Goal: Transaction & Acquisition: Purchase product/service

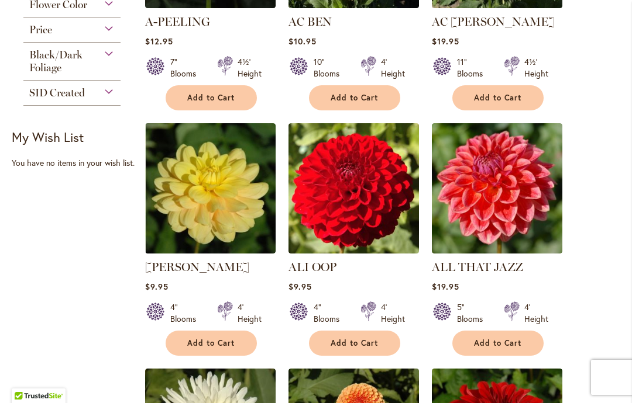
scroll to position [474, 0]
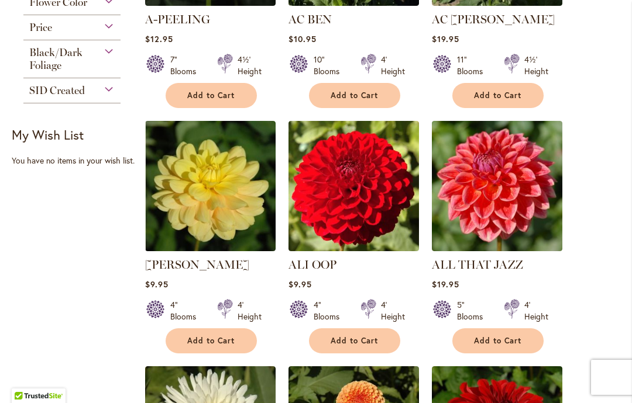
click at [497, 201] on img at bounding box center [497, 186] width 130 height 130
click at [507, 171] on img at bounding box center [497, 186] width 130 height 130
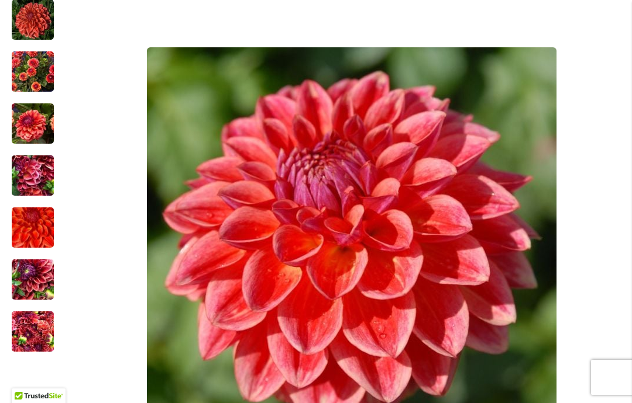
scroll to position [279, 0]
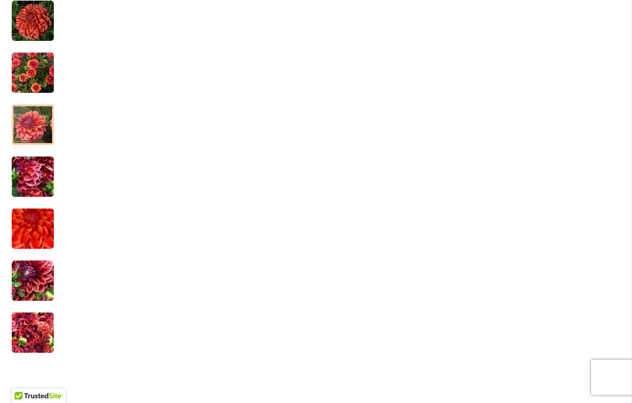
click at [25, 123] on img "ALL THAT JAZZ" at bounding box center [33, 125] width 42 height 56
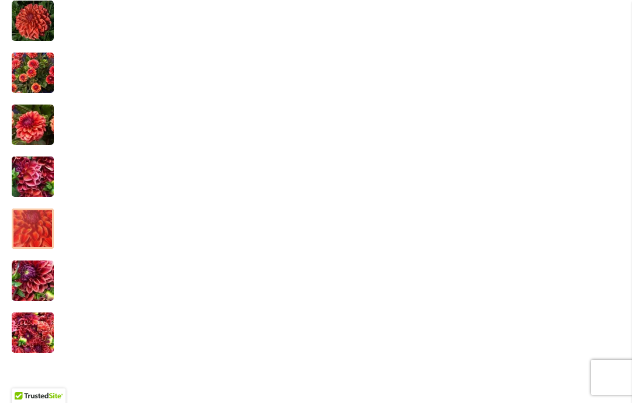
click at [23, 231] on img "ALL THAT JAZZ" at bounding box center [33, 228] width 84 height 75
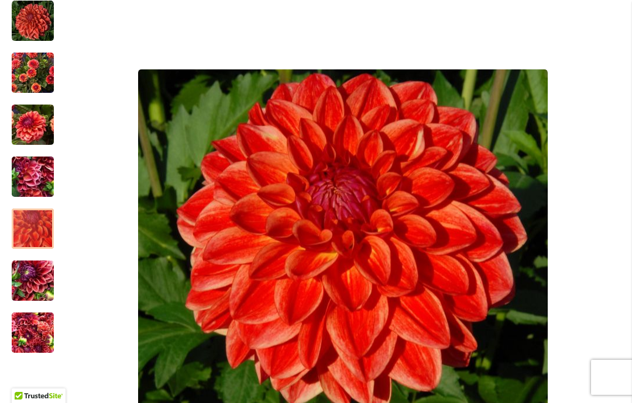
click at [27, 282] on img "ALL THAT JAZZ" at bounding box center [33, 281] width 42 height 56
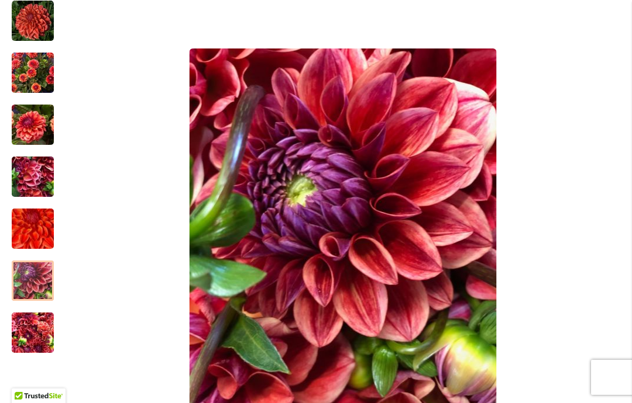
click at [30, 343] on img "ALL THAT JAZZ" at bounding box center [33, 333] width 42 height 56
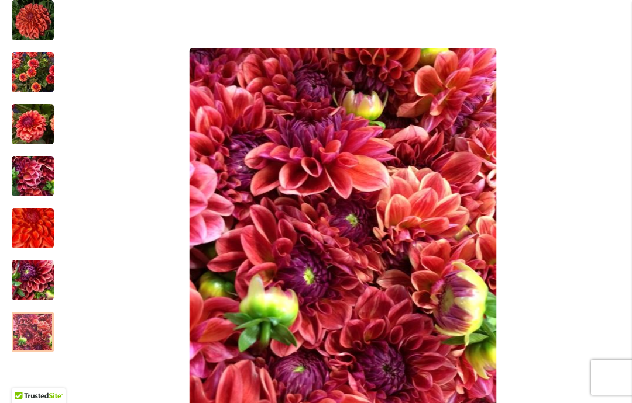
scroll to position [278, 0]
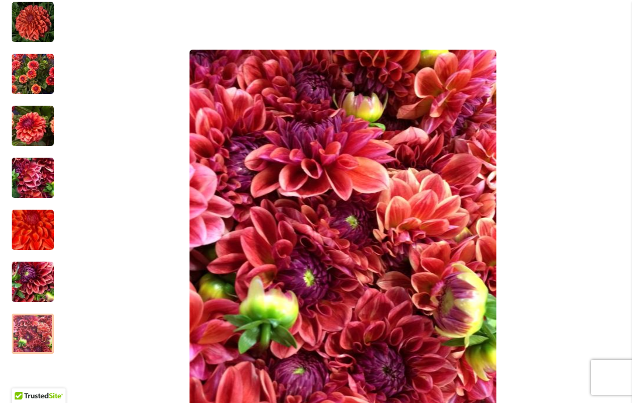
click at [29, 18] on img "ALL THAT JAZZ" at bounding box center [33, 22] width 42 height 42
click at [26, 65] on img "ALL THAT JAZZ" at bounding box center [33, 74] width 42 height 56
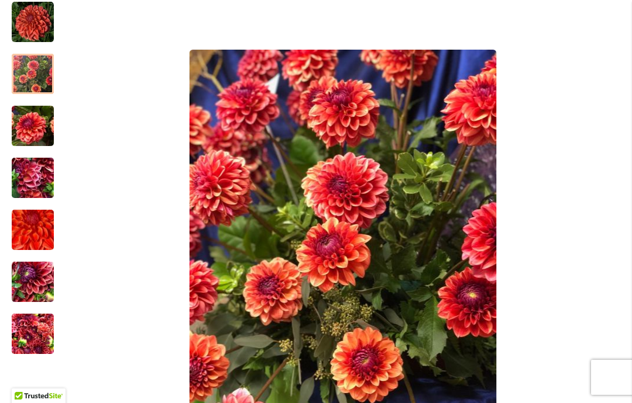
click at [20, 15] on img "ALL THAT JAZZ" at bounding box center [33, 22] width 42 height 42
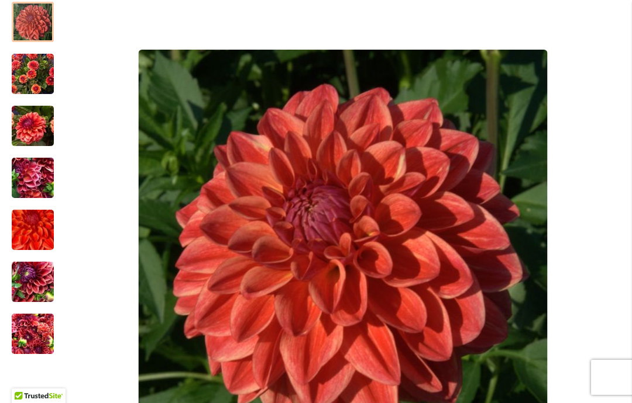
click at [34, 339] on img "ALL THAT JAZZ" at bounding box center [33, 334] width 42 height 56
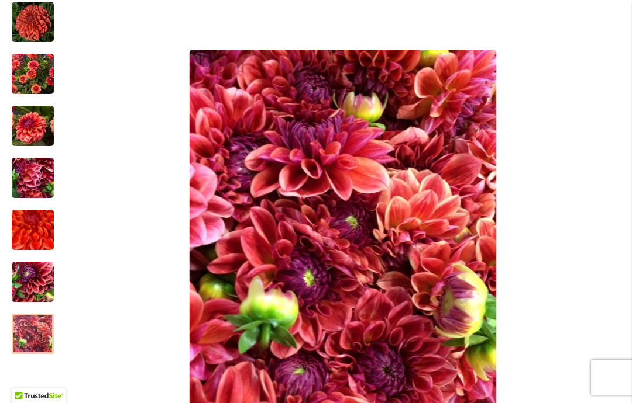
click at [30, 341] on img "ALL THAT JAZZ" at bounding box center [33, 334] width 42 height 56
click at [29, 280] on img "ALL THAT JAZZ" at bounding box center [33, 282] width 42 height 56
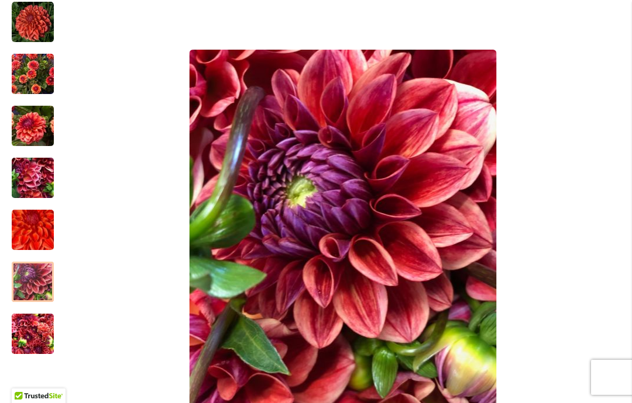
click at [25, 226] on img "ALL THAT JAZZ" at bounding box center [33, 229] width 84 height 75
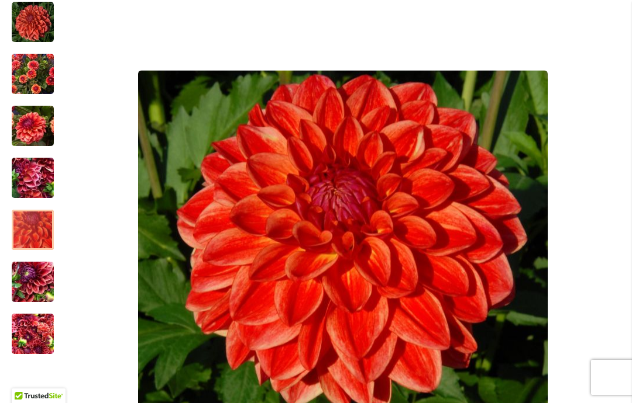
click at [32, 182] on img "ALL THAT JAZZ" at bounding box center [33, 178] width 42 height 56
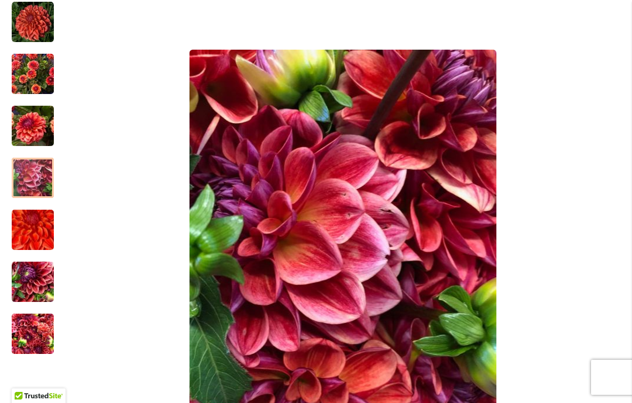
click at [31, 127] on img "ALL THAT JAZZ" at bounding box center [33, 126] width 42 height 56
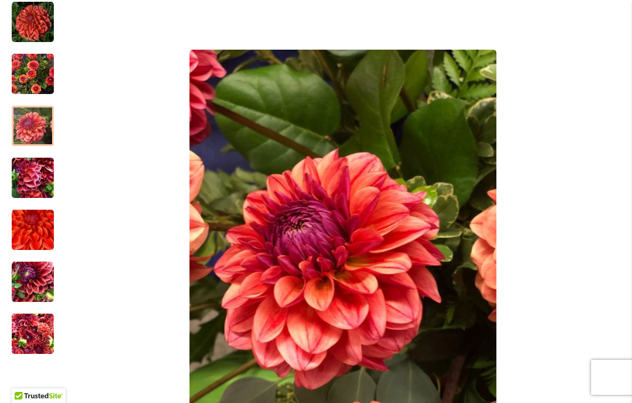
click at [20, 82] on img "ALL THAT JAZZ" at bounding box center [33, 74] width 42 height 56
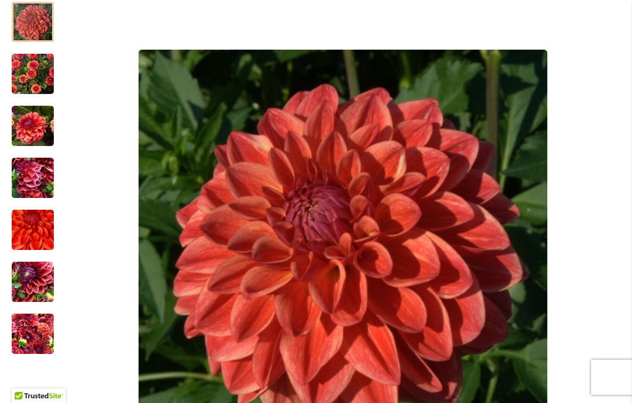
click at [26, 25] on img "ALL THAT JAZZ" at bounding box center [33, 22] width 42 height 42
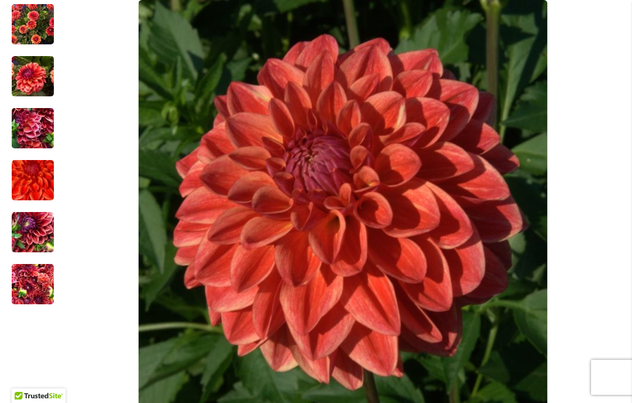
scroll to position [330, 0]
